Goal: Transaction & Acquisition: Purchase product/service

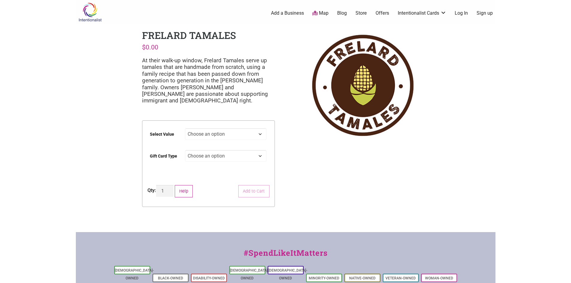
click at [247, 135] on select "Choose an option $25 $50 $100 $200 $500" at bounding box center [226, 134] width 82 height 12
click at [185, 128] on select "Choose an option $25 $50 $100 $200 $500" at bounding box center [226, 134] width 82 height 12
select select "$200"
click at [212, 155] on select "Choose an option Physical" at bounding box center [226, 156] width 82 height 12
select select "Physical"
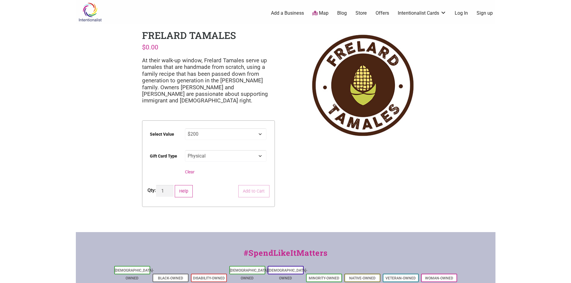
click at [185, 150] on select "Choose an option Physical" at bounding box center [226, 156] width 82 height 12
select select "$200"
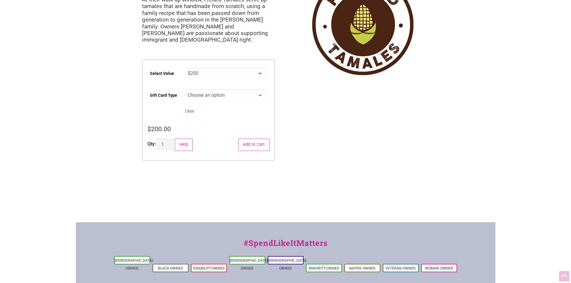
scroll to position [90, 0]
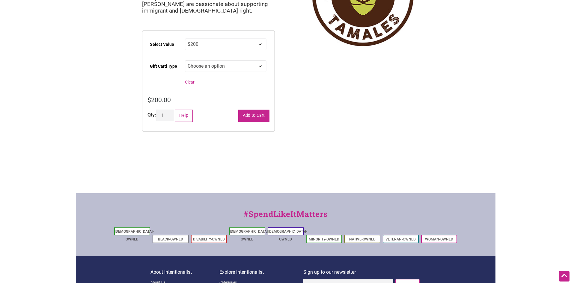
click at [255, 115] on button "Add to Cart" at bounding box center [253, 116] width 31 height 12
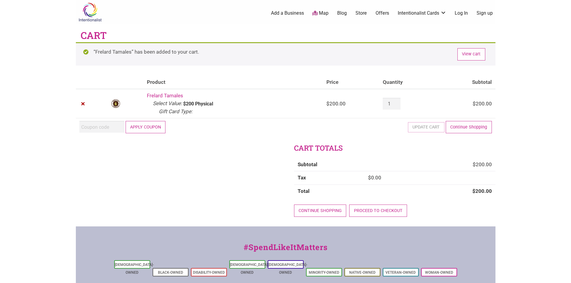
click at [146, 127] on button "Apply coupon" at bounding box center [146, 127] width 40 height 12
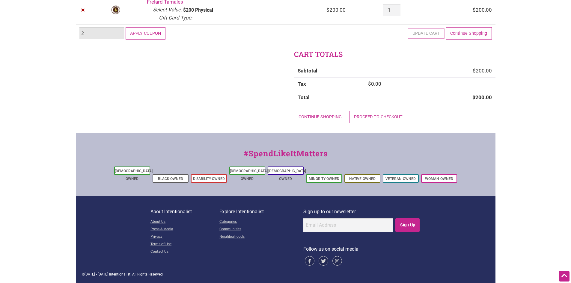
scroll to position [52, 0]
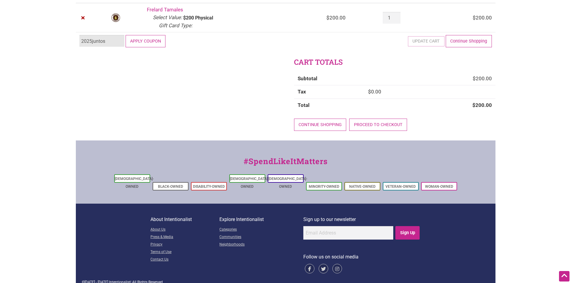
type input "2025juntos"
click at [147, 37] on button "Apply coupon" at bounding box center [146, 41] width 40 height 12
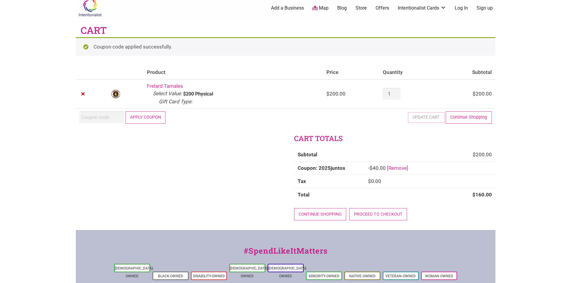
scroll to position [0, 0]
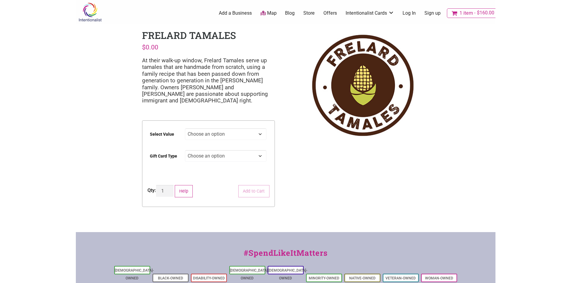
click at [227, 132] on select "Choose an option $25 $50 $100 $200 $500" at bounding box center [226, 134] width 82 height 12
click at [185, 128] on select "Choose an option $25 $50 $100 $200 $500" at bounding box center [226, 134] width 82 height 12
select select "$200"
click at [206, 157] on select "Choose an option Physical" at bounding box center [226, 156] width 82 height 12
select select "Physical"
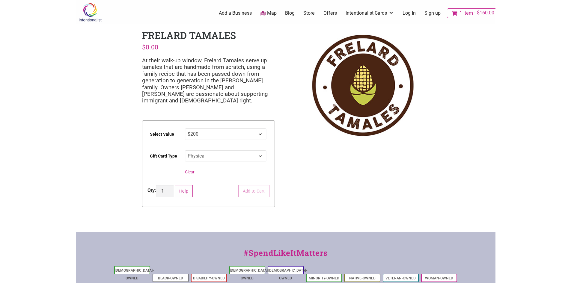
click at [185, 150] on select "Choose an option Physical" at bounding box center [226, 156] width 82 height 12
select select "$200"
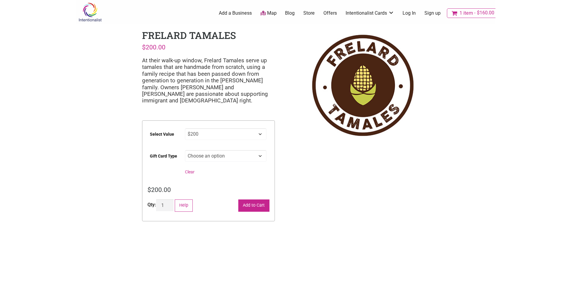
click at [255, 204] on button "Add to Cart" at bounding box center [253, 206] width 31 height 12
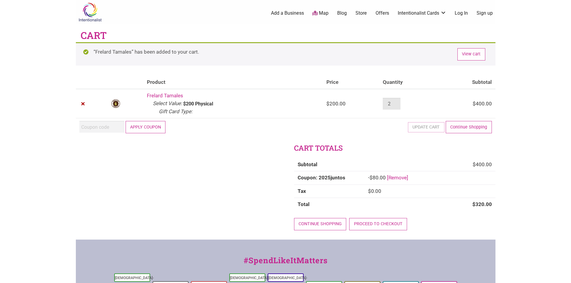
click at [397, 107] on input "2" at bounding box center [391, 104] width 17 height 12
type input "1"
click at [397, 105] on input "1" at bounding box center [391, 104] width 17 height 12
click at [422, 126] on button "Update cart" at bounding box center [426, 127] width 37 height 12
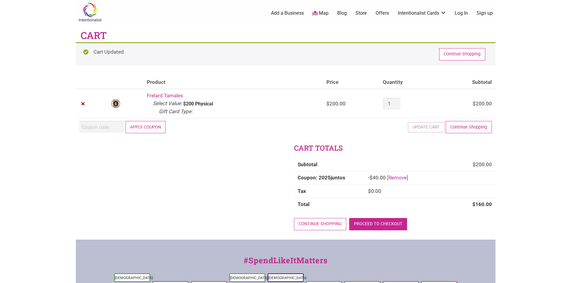
click at [392, 221] on link "Proceed to checkout" at bounding box center [378, 224] width 58 height 12
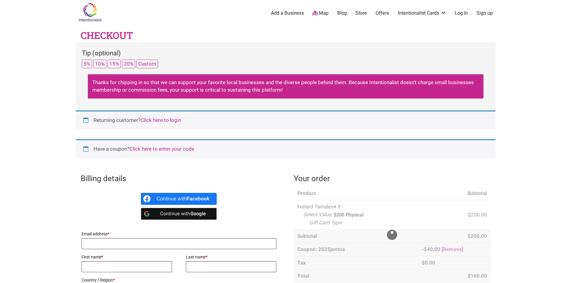
select select "WA"
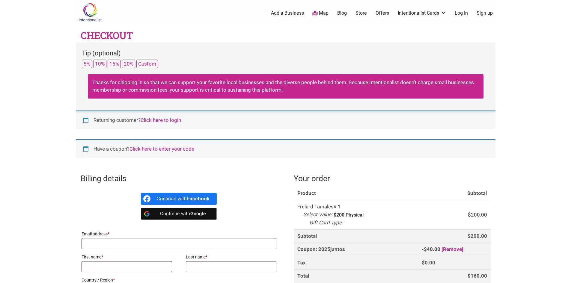
click at [165, 120] on link "Click here to login" at bounding box center [161, 120] width 40 height 6
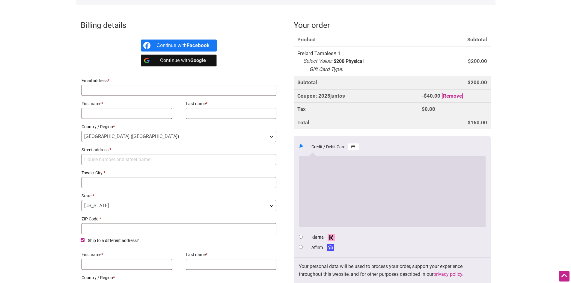
scroll to position [274, 0]
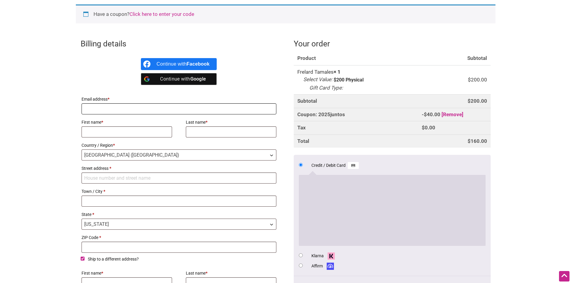
click at [174, 110] on input "Email address *" at bounding box center [179, 108] width 195 height 11
type input "[EMAIL_ADDRESS][DOMAIN_NAME]"
type input "Shawna"
type input "Tompkins"
type input "[STREET_ADDRESS]"
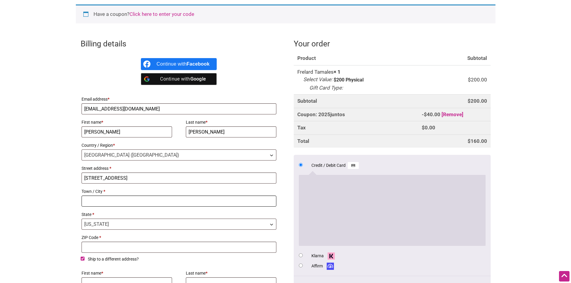
type input "MOUNT VERNON"
type input "98273"
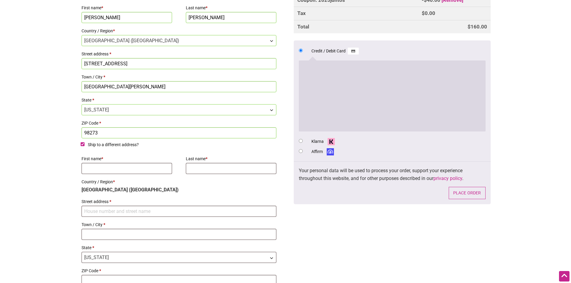
scroll to position [394, 0]
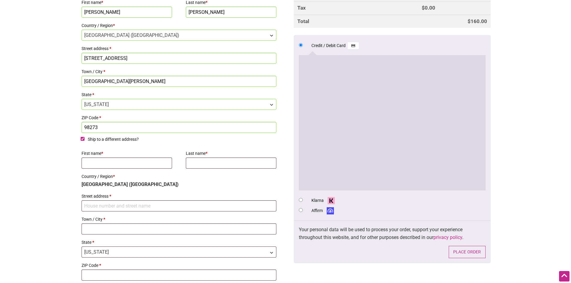
click at [82, 138] on input "Ship to a different address?" at bounding box center [83, 139] width 4 height 4
checkbox input "false"
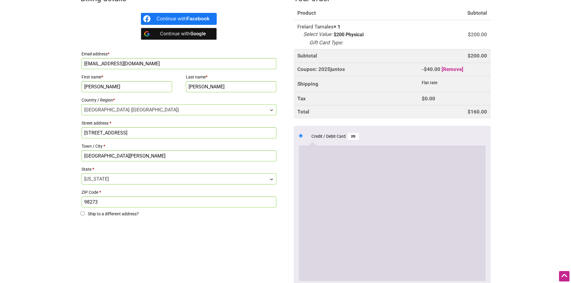
scroll to position [330, 0]
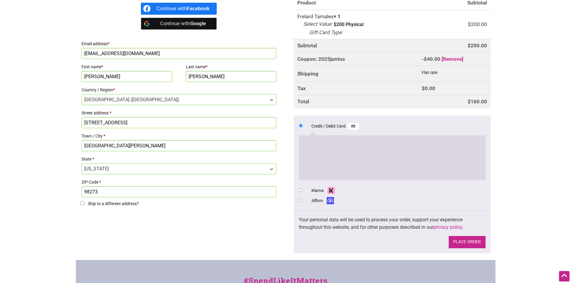
click at [463, 240] on button "Place order" at bounding box center [467, 242] width 37 height 12
